Goal: Task Accomplishment & Management: Use online tool/utility

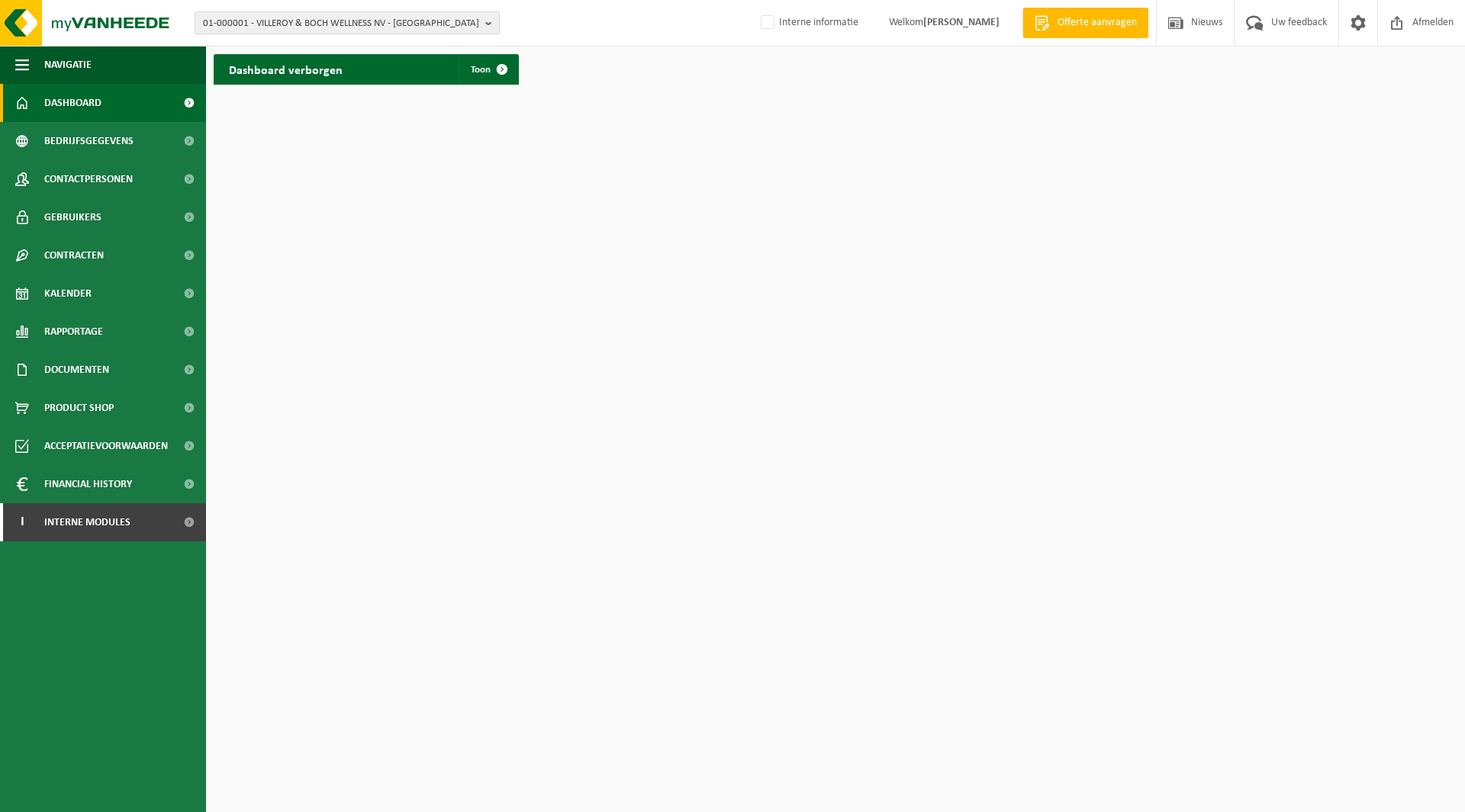
click at [344, 27] on span "01-000001 - VILLEROY & BOCH WELLNESS NV - ROESELARE" at bounding box center [341, 24] width 276 height 23
click at [310, 55] on input "text" at bounding box center [347, 47] width 298 height 19
type input "c"
click at [263, 49] on input "grondwerken c. vandenbroucke" at bounding box center [347, 47] width 298 height 19
click at [317, 49] on input "c. vandenbroucke" at bounding box center [347, 47] width 298 height 19
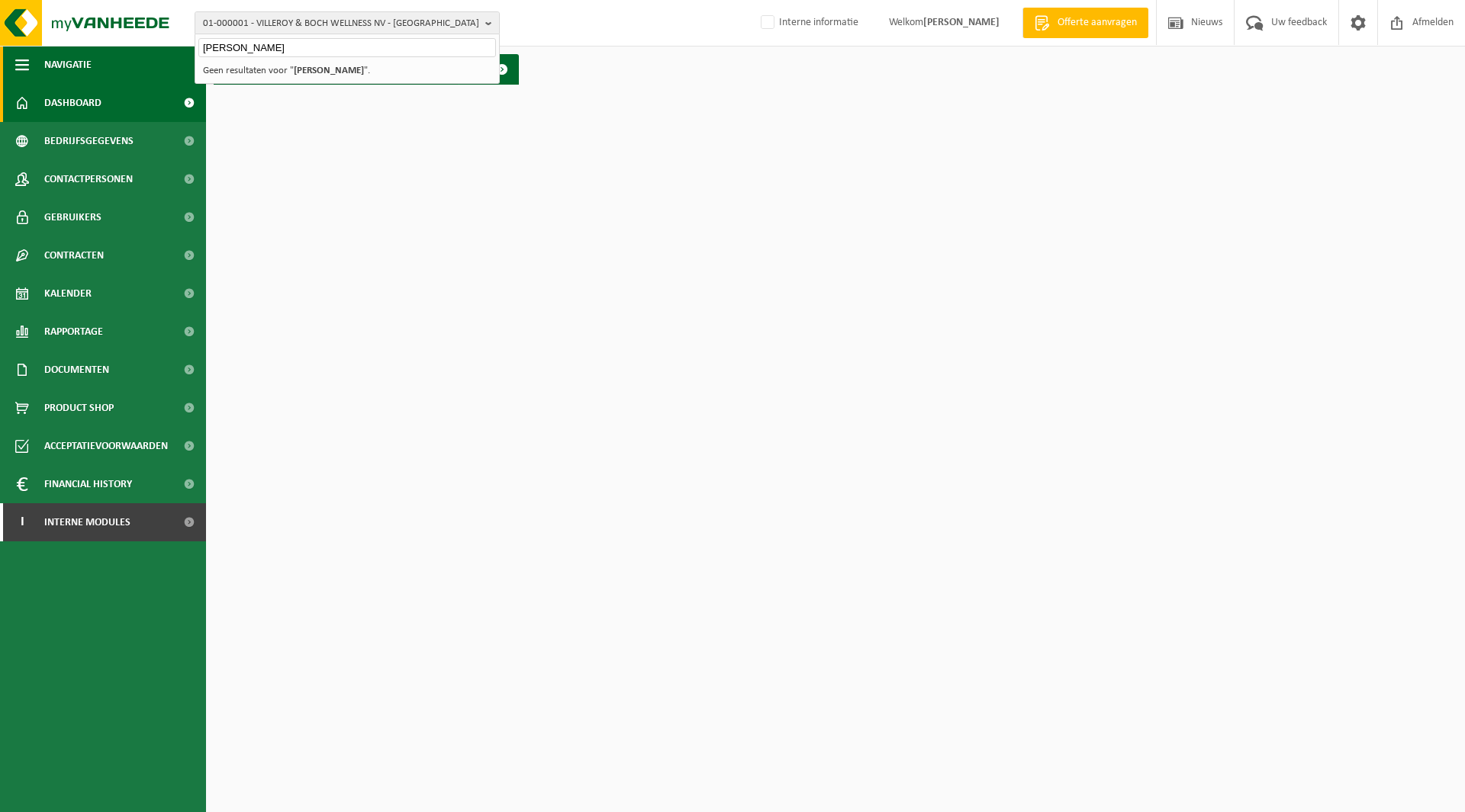
drag, startPoint x: 318, startPoint y: 47, endPoint x: 190, endPoint y: 48, distance: 128.0
click at [190, 48] on div "01-000001 - VILLEROY & BOCH WELLNESS NV - ROESELARE c. vandenbroucke 01-000001 …" at bounding box center [732, 46] width 1465 height 93
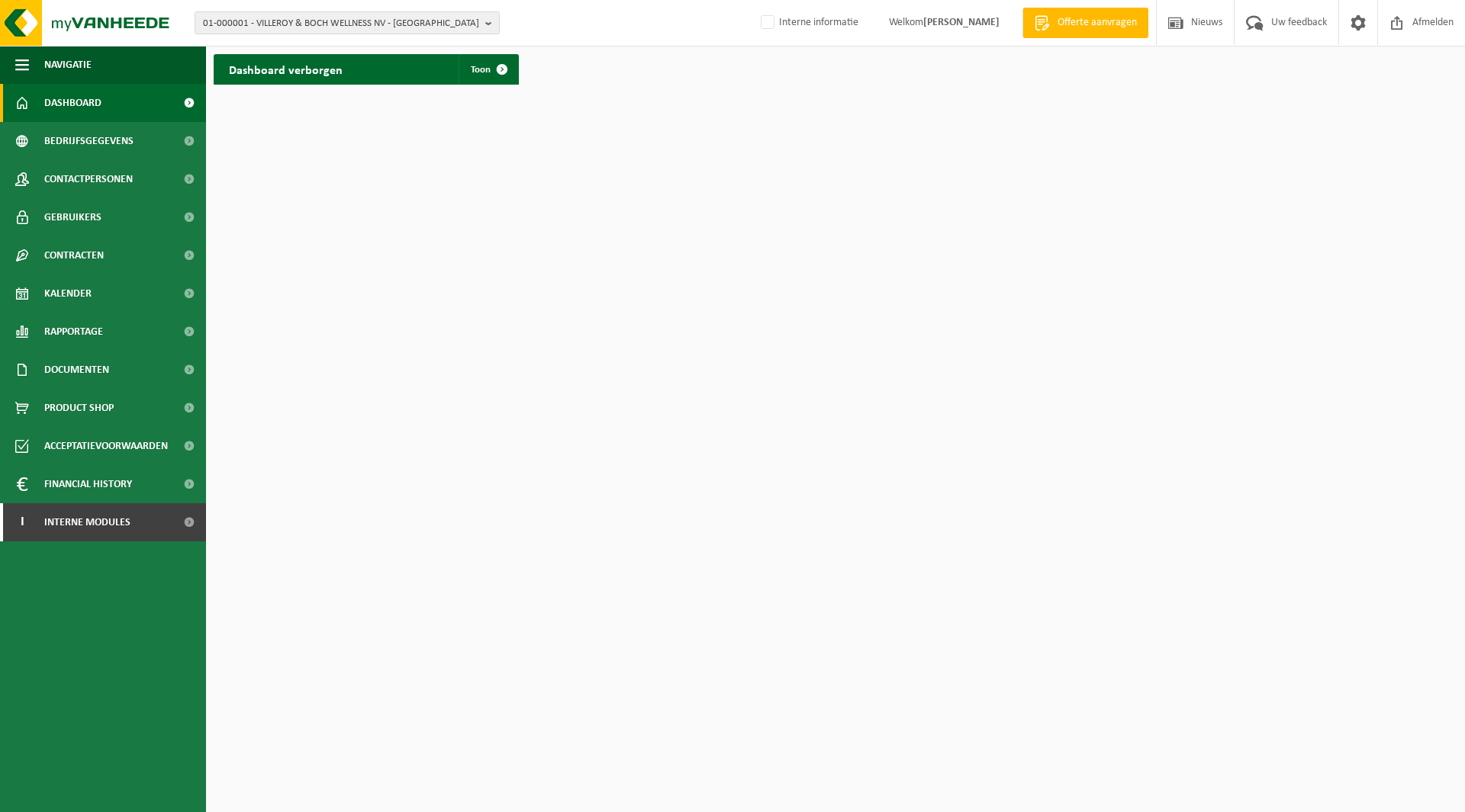
click at [262, 37] on div "01-000001 - VILLEROY & BOCH WELLNESS NV - ROESELARE 01-000001 - VILLEROY & BOCH…" at bounding box center [732, 23] width 1465 height 46
click at [281, 24] on span "01-000001 - VILLEROY & BOCH WELLNESS NV - ROESELARE" at bounding box center [341, 24] width 276 height 23
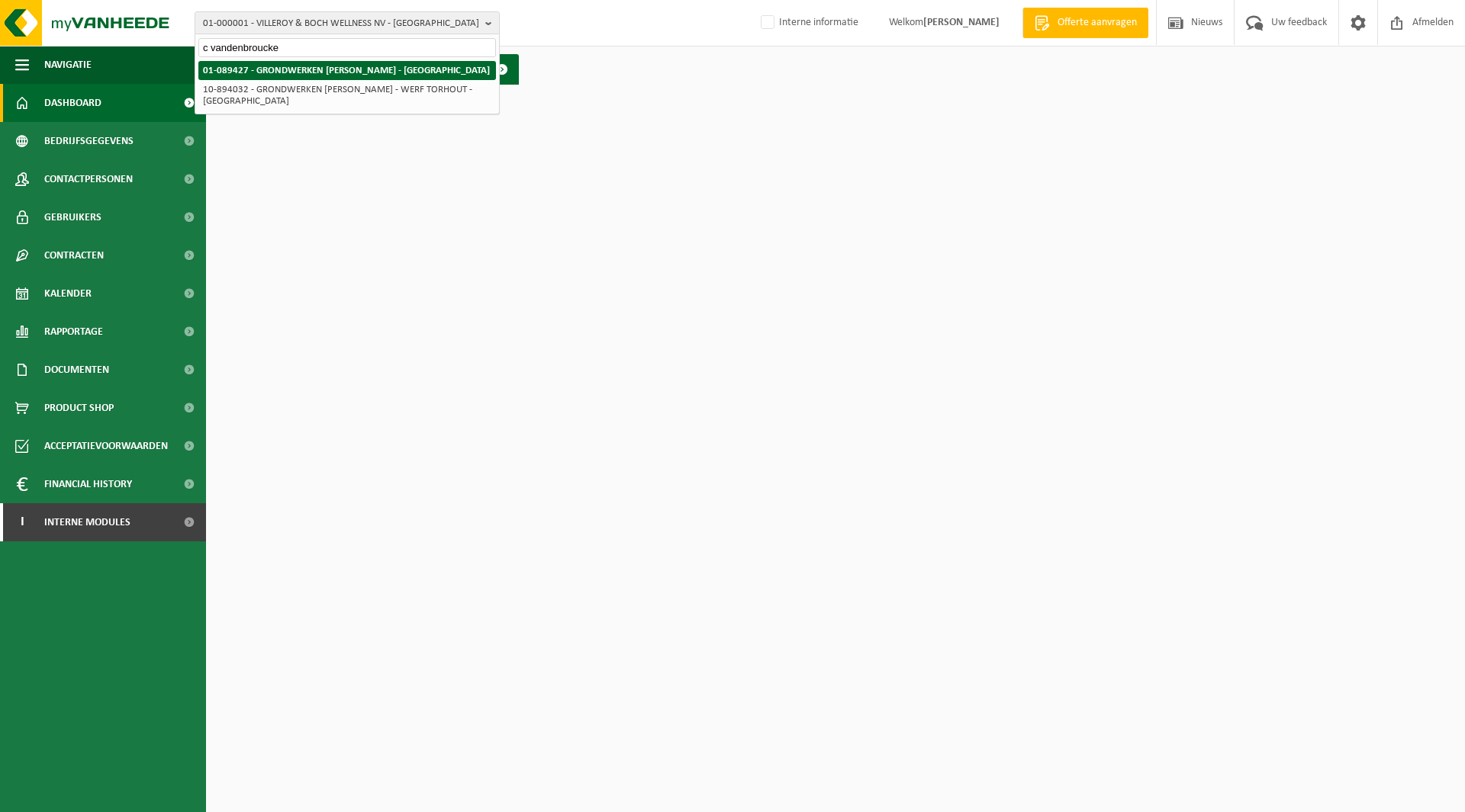
type input "c vandenbroucke"
click at [267, 66] on strong "01-089427 - GRONDWERKEN [PERSON_NAME] - [GEOGRAPHIC_DATA]" at bounding box center [346, 71] width 287 height 10
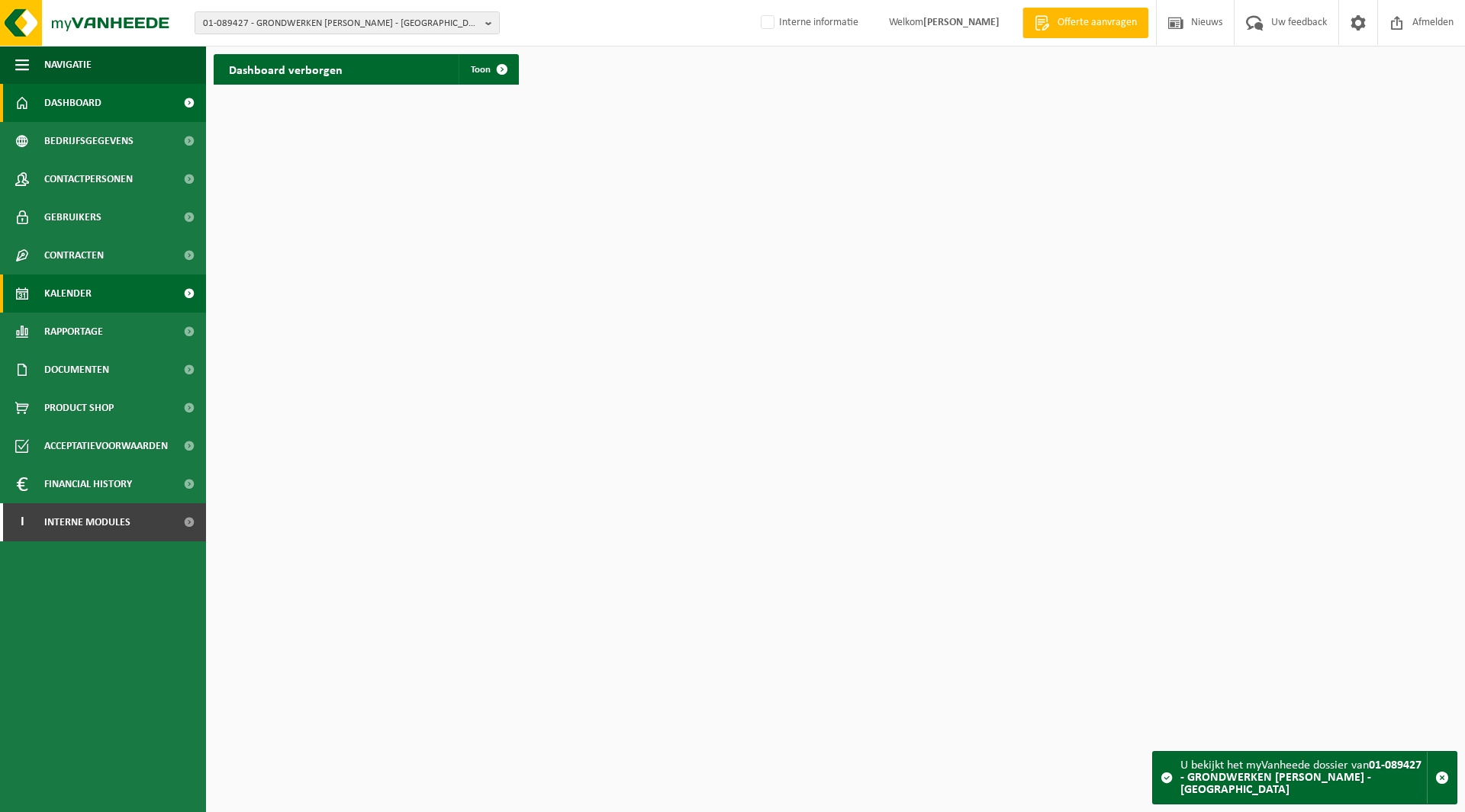
click at [112, 282] on link "Kalender" at bounding box center [102, 293] width 206 height 38
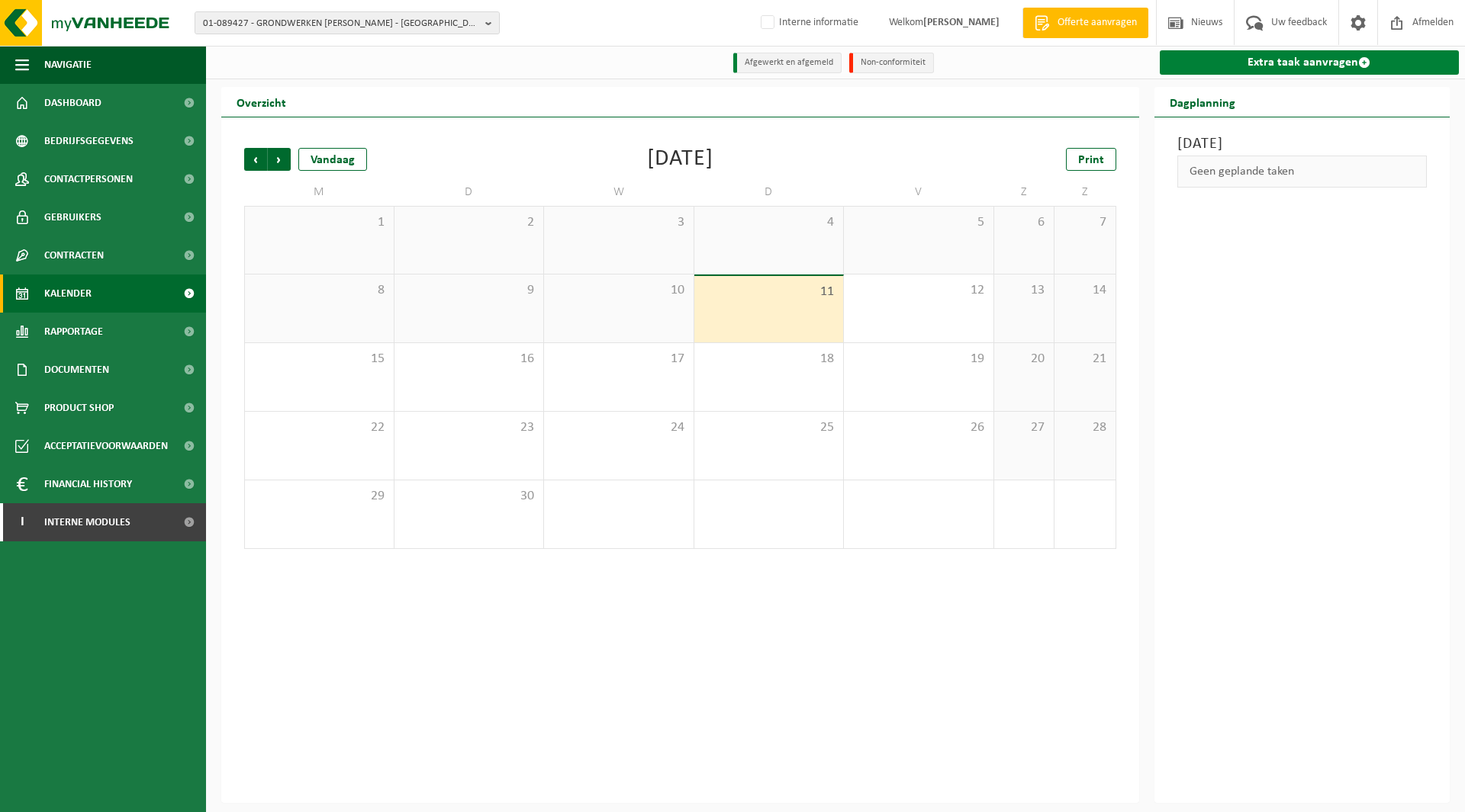
click at [1325, 67] on link "Extra taak aanvragen" at bounding box center [1309, 63] width 300 height 24
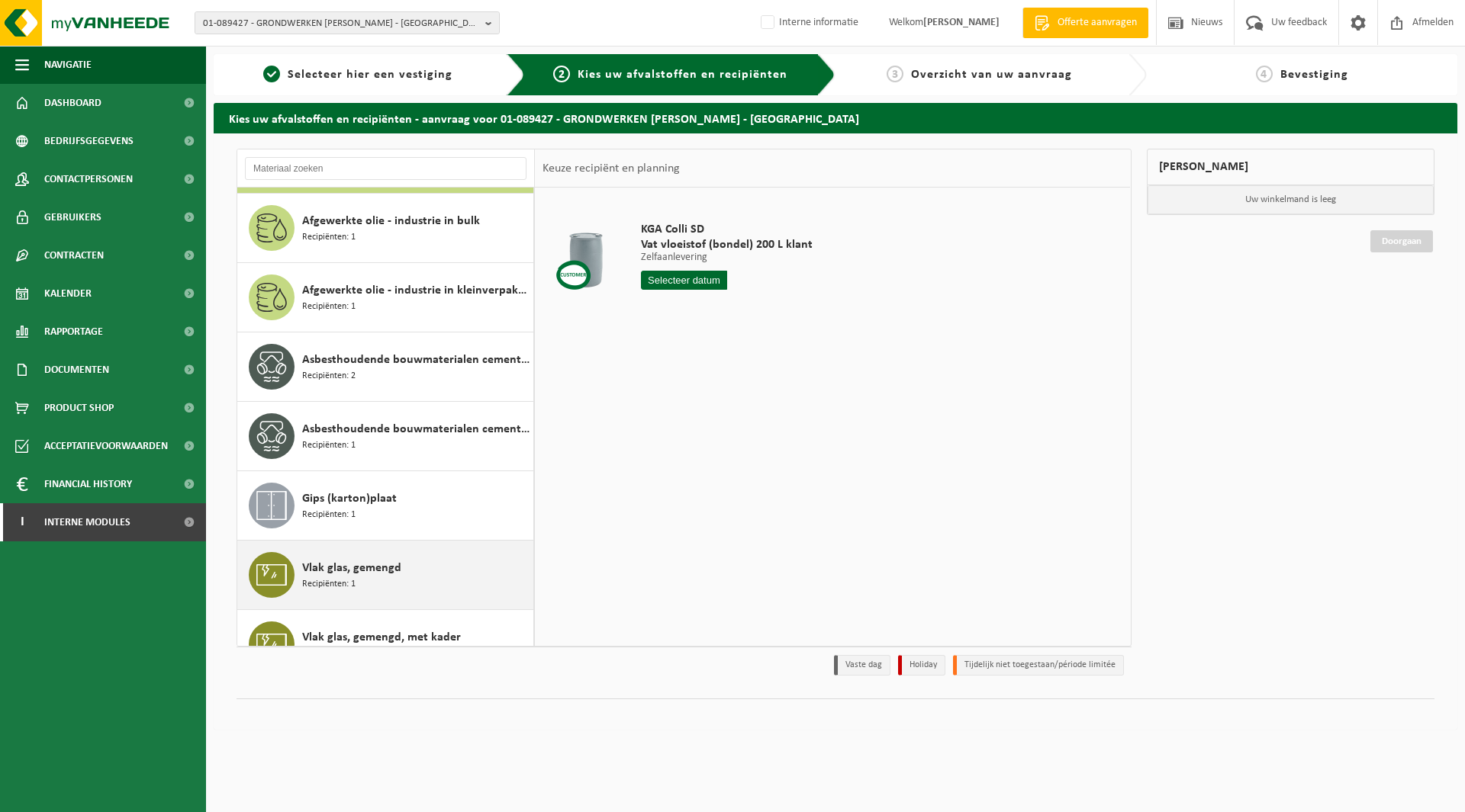
scroll to position [96, 0]
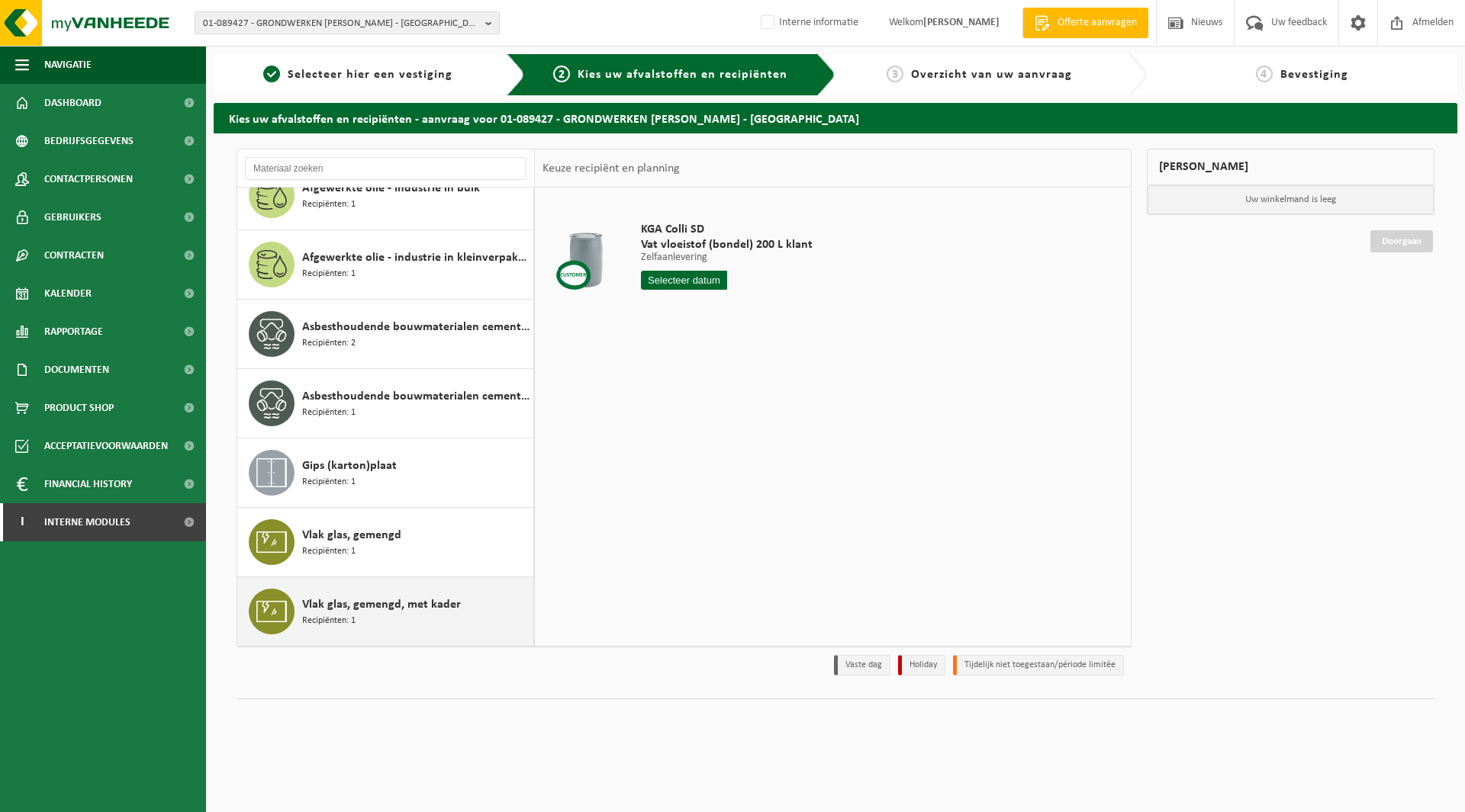
click at [354, 588] on div "Vlak glas, gemengd, met kader Recipiënten: 1" at bounding box center [385, 611] width 297 height 68
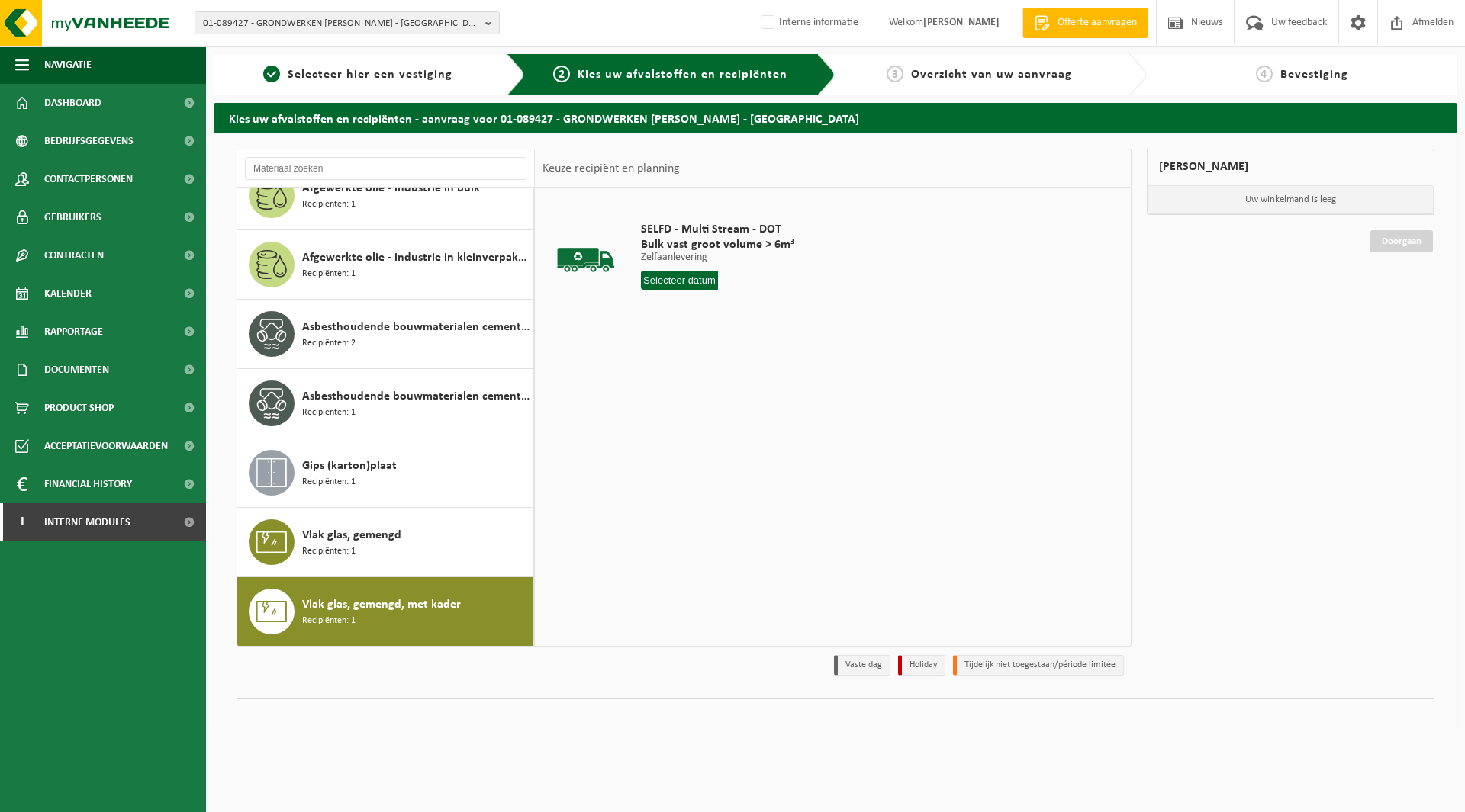
click at [684, 277] on input "text" at bounding box center [679, 280] width 77 height 19
click at [732, 388] on div "11" at bounding box center [736, 391] width 27 height 24
type input "Van 2025-09-11"
click at [654, 326] on button "In winkelmand" at bounding box center [684, 338] width 84 height 24
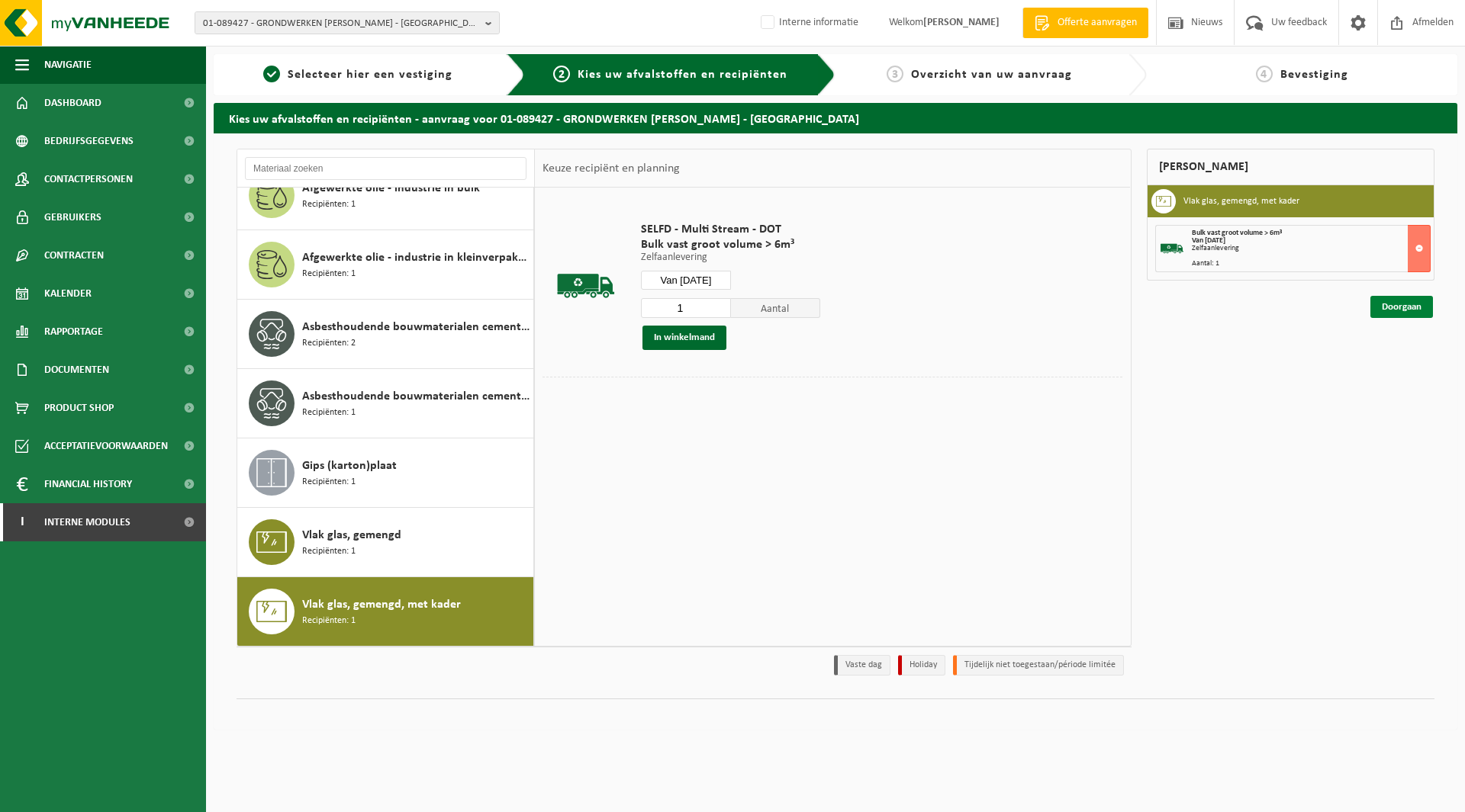
click at [1385, 309] on link "Doorgaan" at bounding box center [1401, 306] width 63 height 22
